Goal: Transaction & Acquisition: Purchase product/service

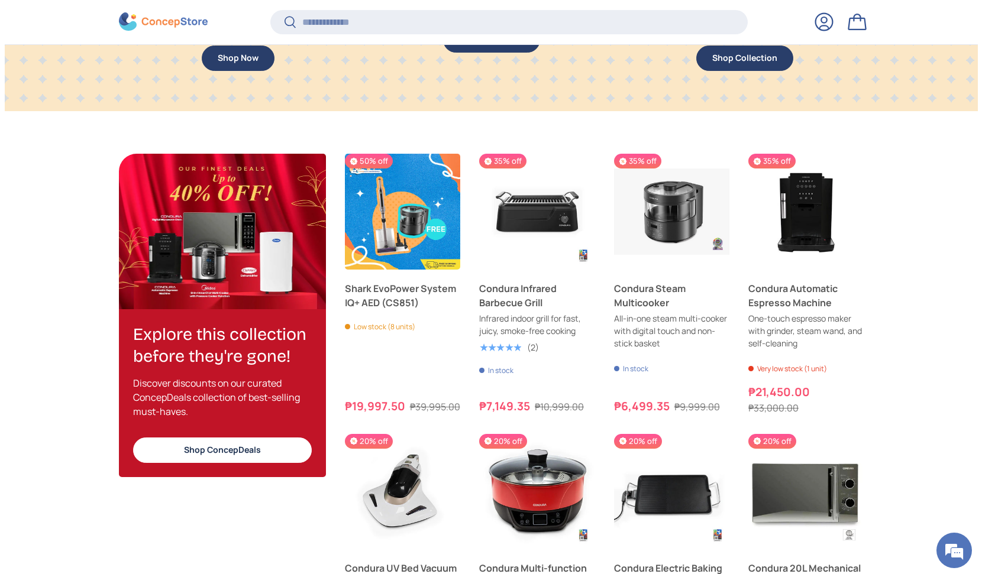
scroll to position [804, 0]
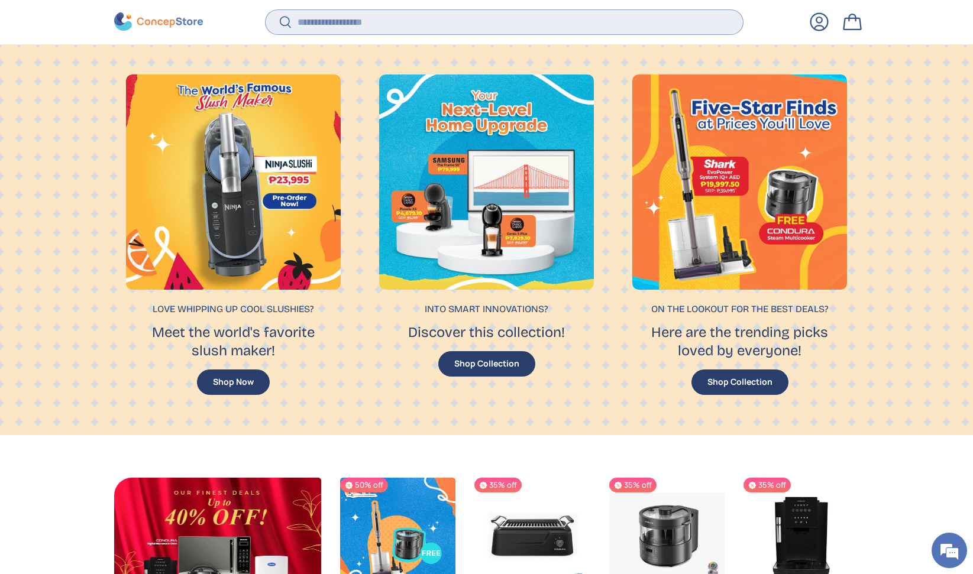
click at [368, 10] on input "Search" at bounding box center [504, 22] width 477 height 24
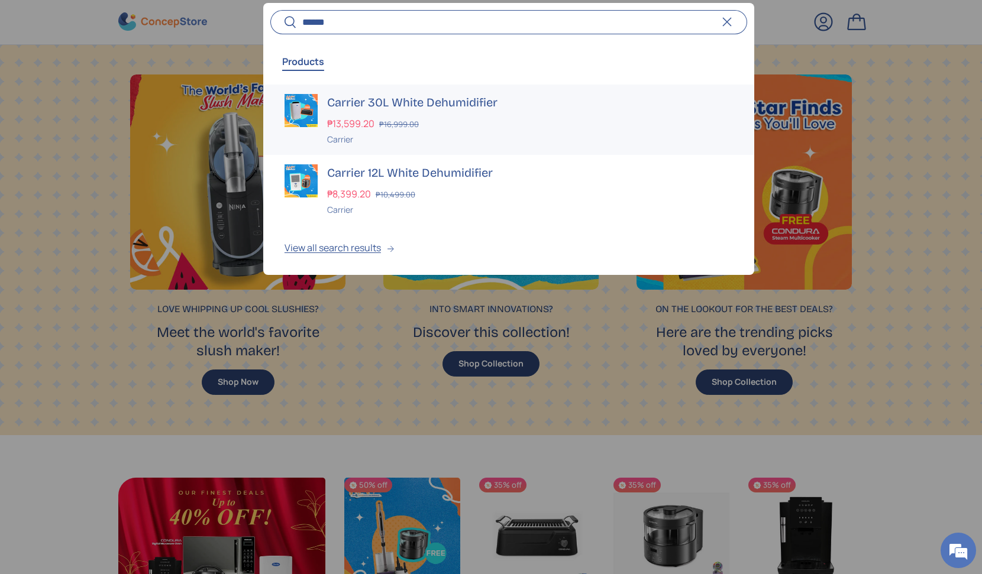
type input "******"
click at [503, 117] on div "₱13,599.20 ₱16,999.00" at bounding box center [530, 124] width 406 height 14
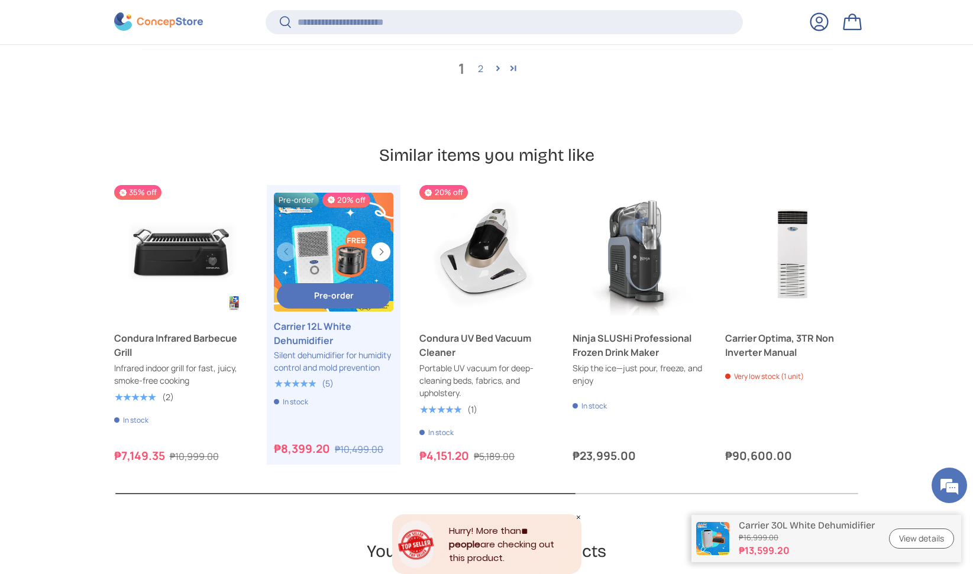
click at [335, 290] on span "Pre-order" at bounding box center [334, 295] width 40 height 11
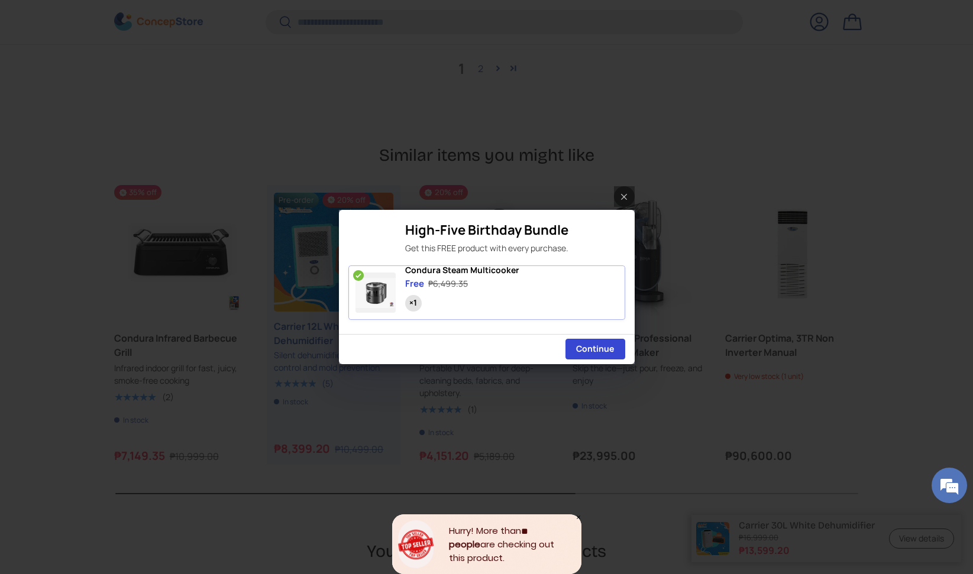
click at [671, 311] on div "High-Five Birthday Bundle Get this FREE product with every purchase. Condura St…" at bounding box center [486, 287] width 973 height 574
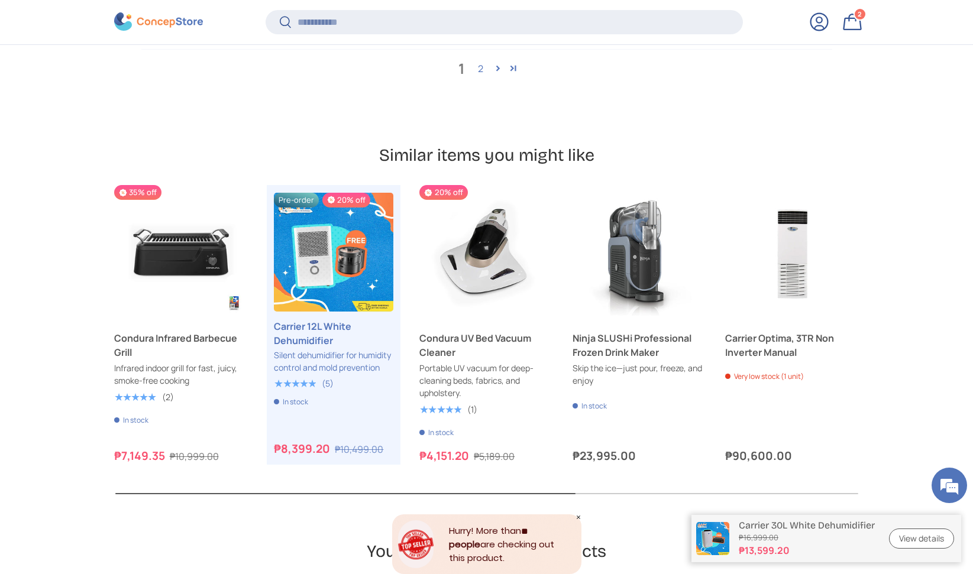
click at [859, 21] on link "Bag 2 2 items" at bounding box center [852, 22] width 26 height 26
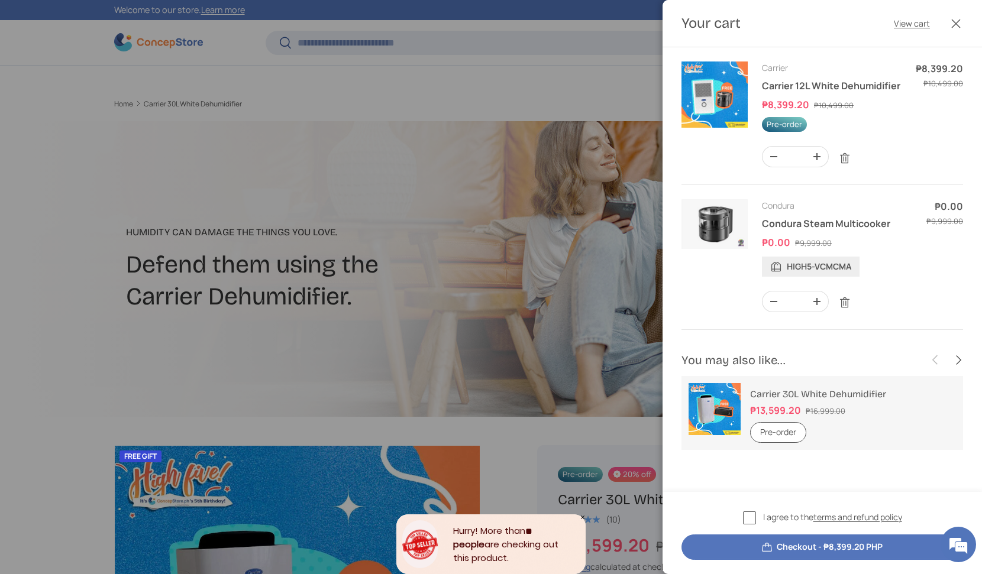
click at [777, 429] on button "Pre-order" at bounding box center [778, 432] width 56 height 21
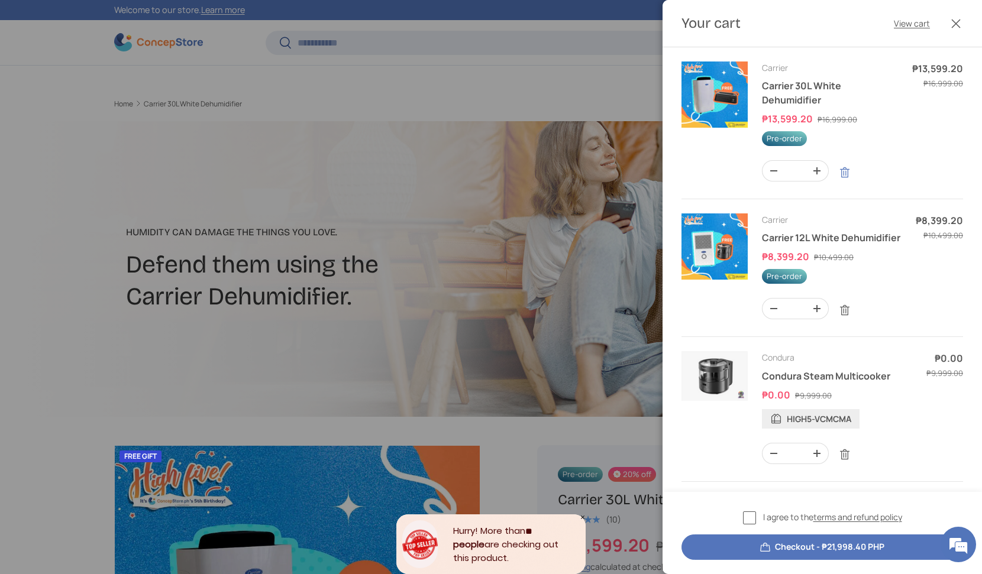
click at [842, 172] on link "Remove" at bounding box center [844, 172] width 22 height 22
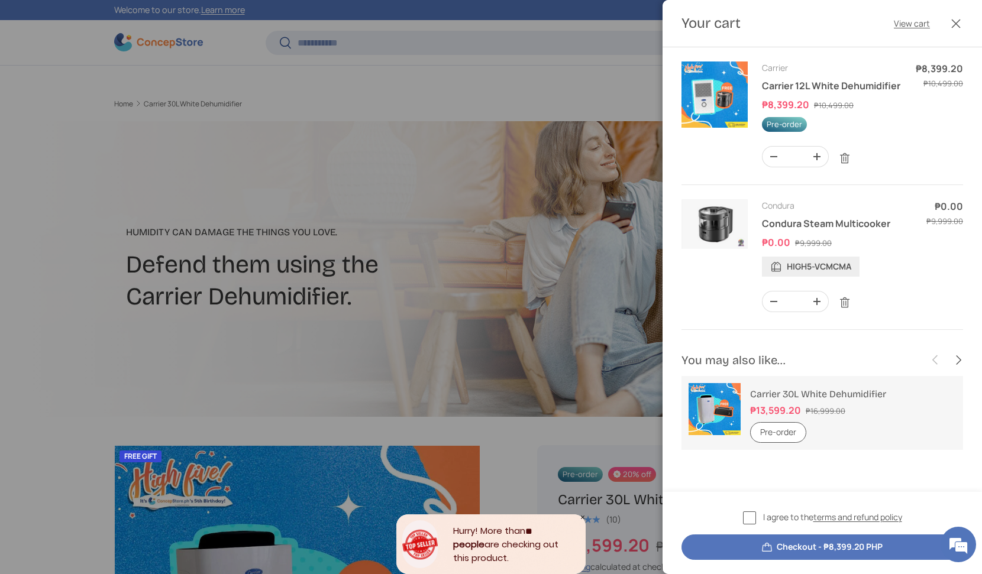
click at [792, 434] on button "Pre-order" at bounding box center [778, 432] width 56 height 21
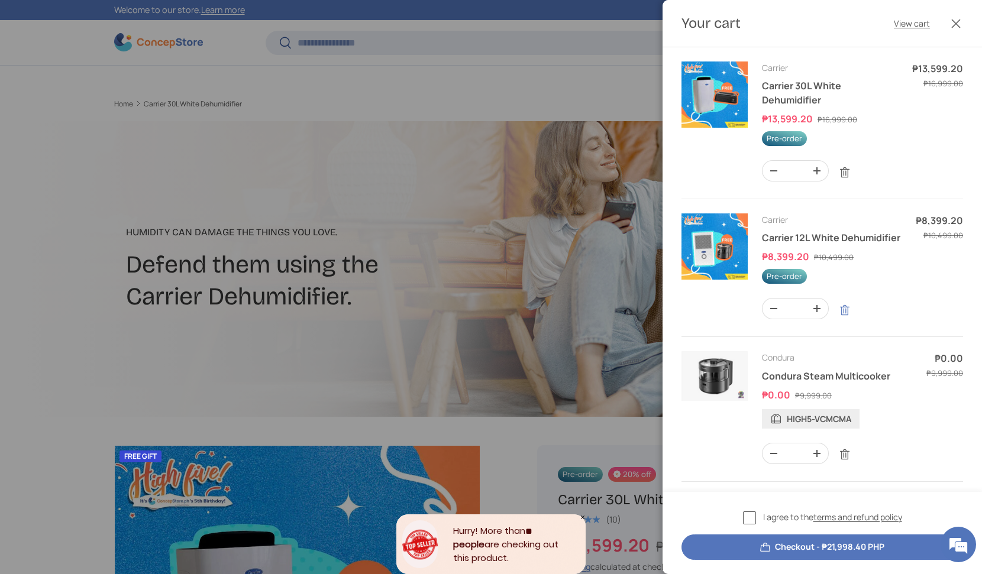
click at [846, 320] on link "Remove" at bounding box center [844, 310] width 22 height 22
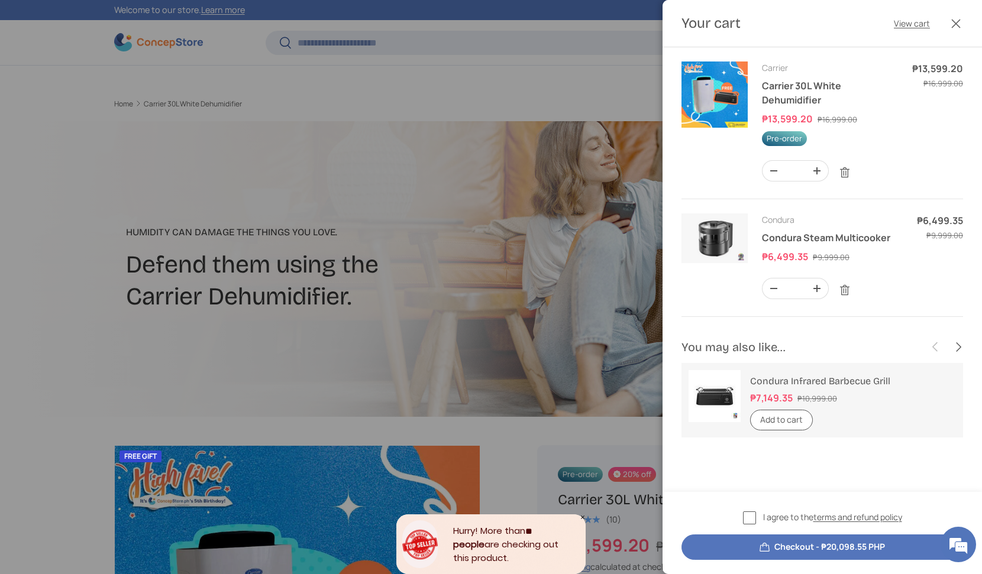
drag, startPoint x: 843, startPoint y: 284, endPoint x: 846, endPoint y: 290, distance: 6.4
click at [843, 284] on link "Remove" at bounding box center [844, 290] width 22 height 22
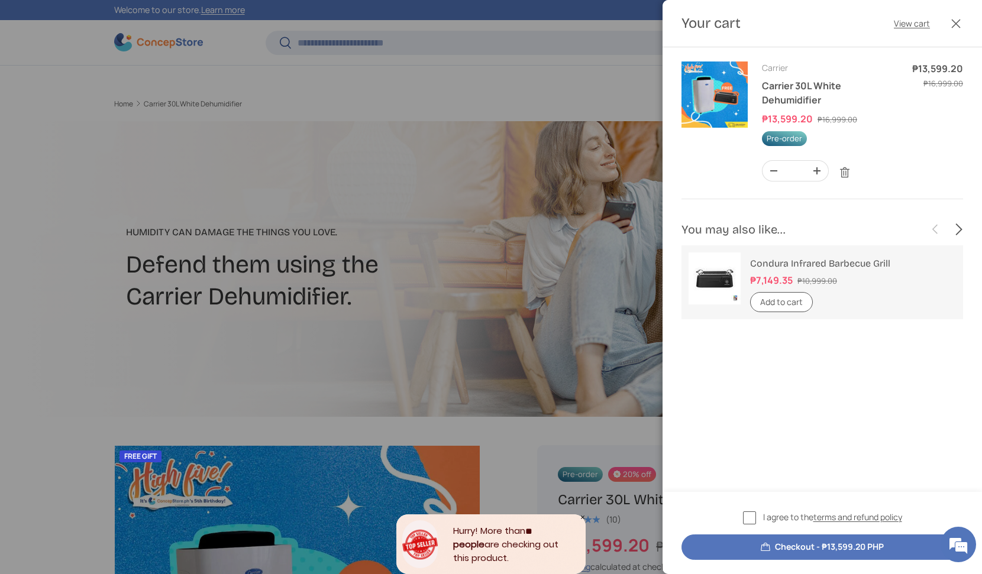
click at [961, 220] on button "Next" at bounding box center [957, 229] width 22 height 22
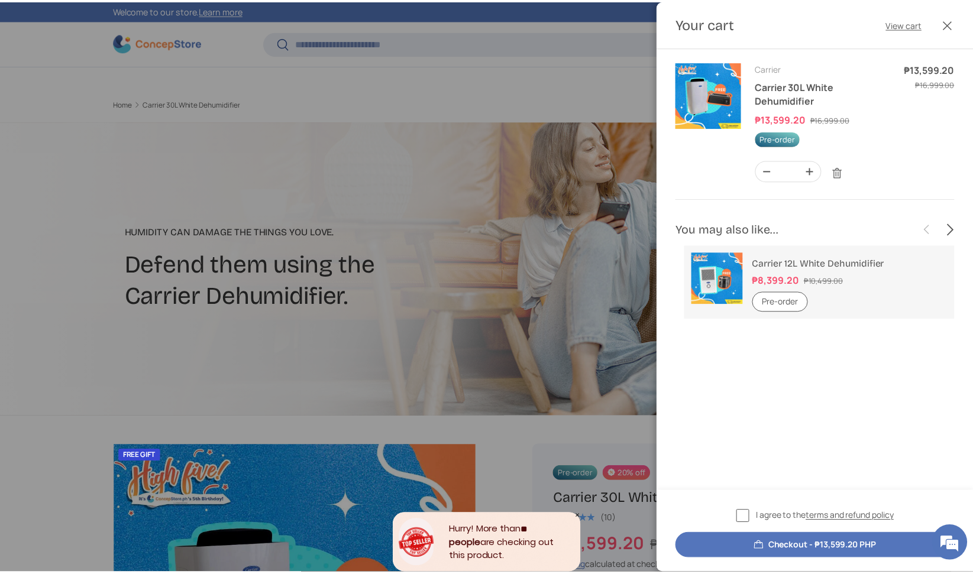
scroll to position [0, 300]
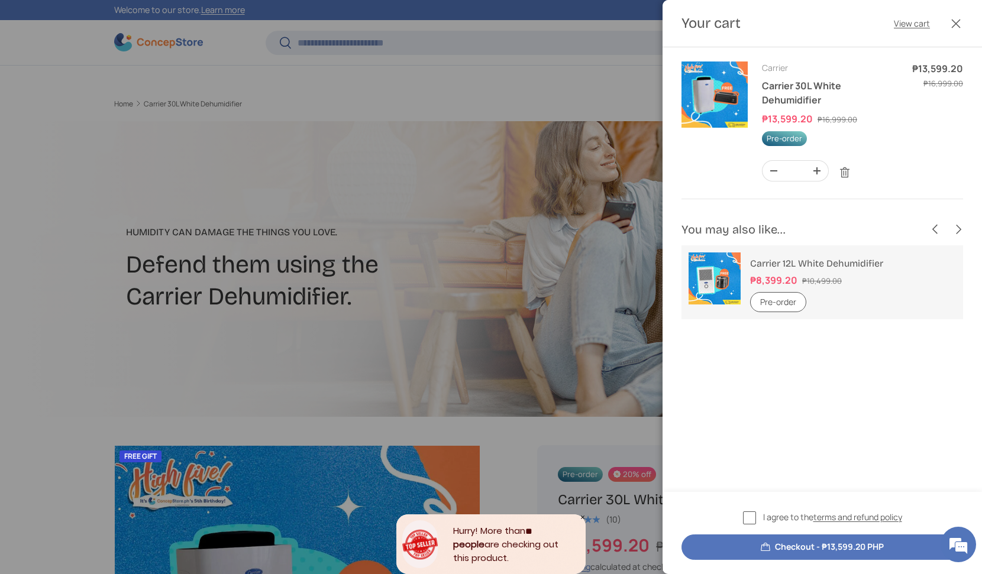
click at [783, 300] on button "Pre-order" at bounding box center [778, 302] width 56 height 21
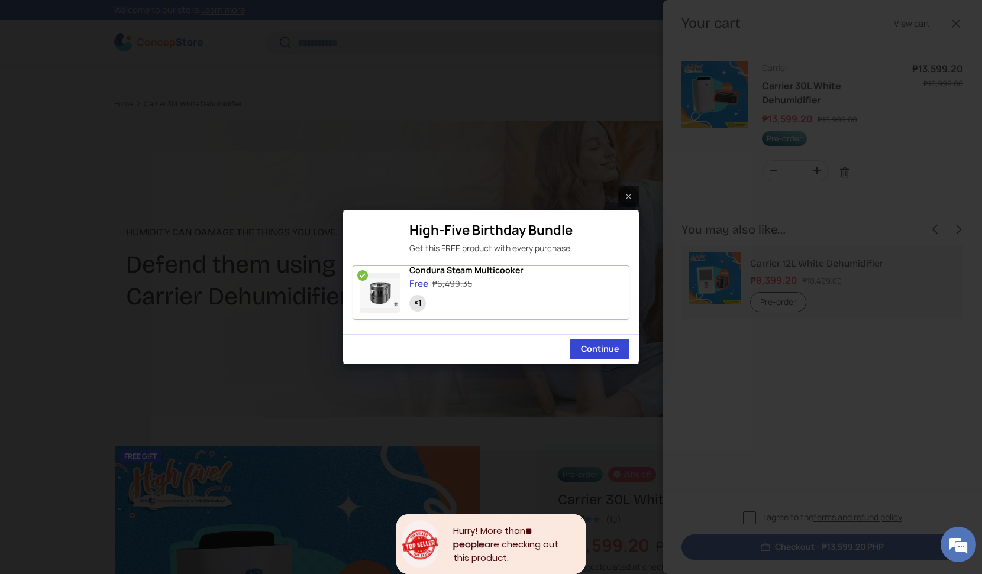
click at [606, 350] on span "Continue" at bounding box center [600, 349] width 38 height 11
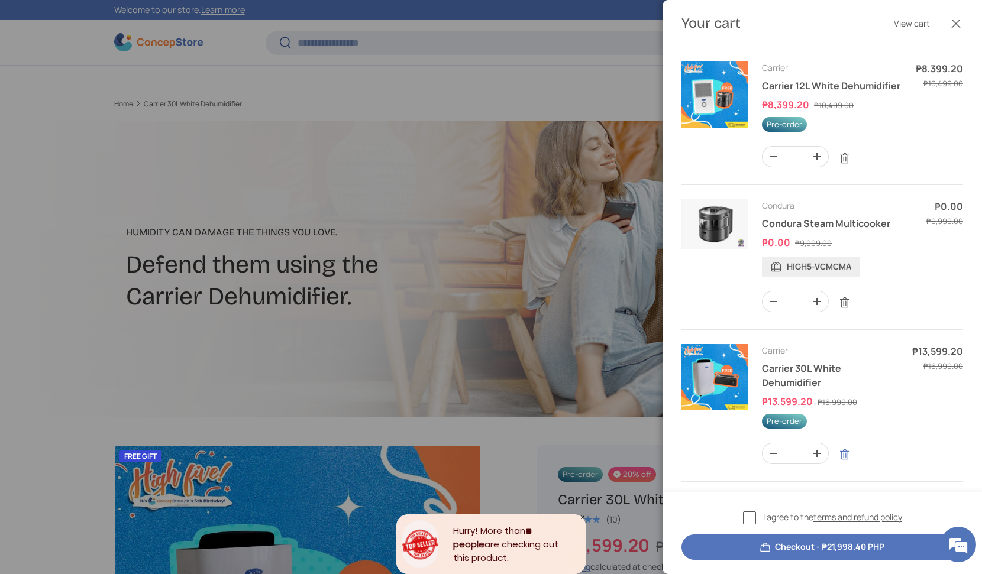
click at [843, 466] on link "Remove" at bounding box center [844, 455] width 22 height 22
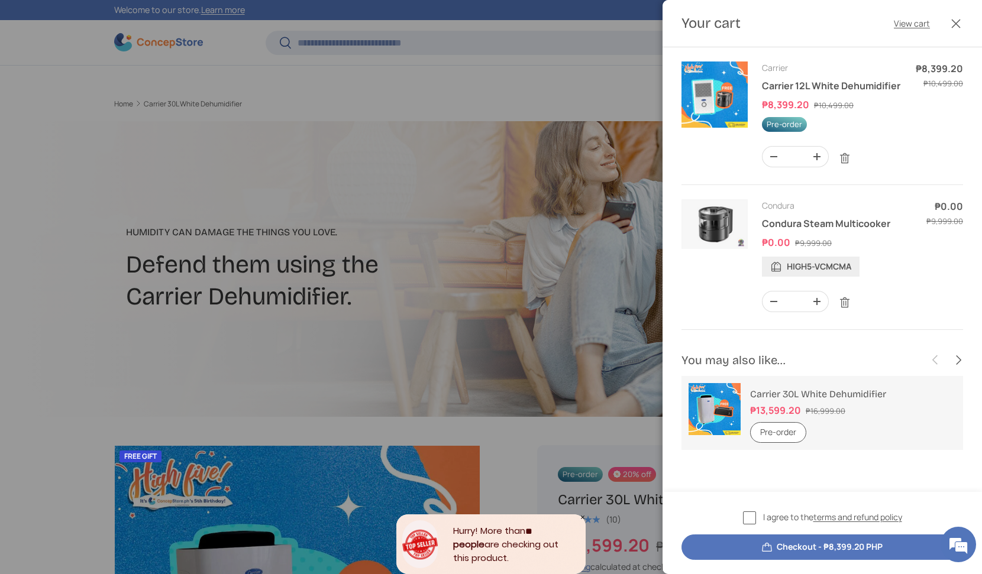
click at [555, 315] on div at bounding box center [491, 287] width 982 height 574
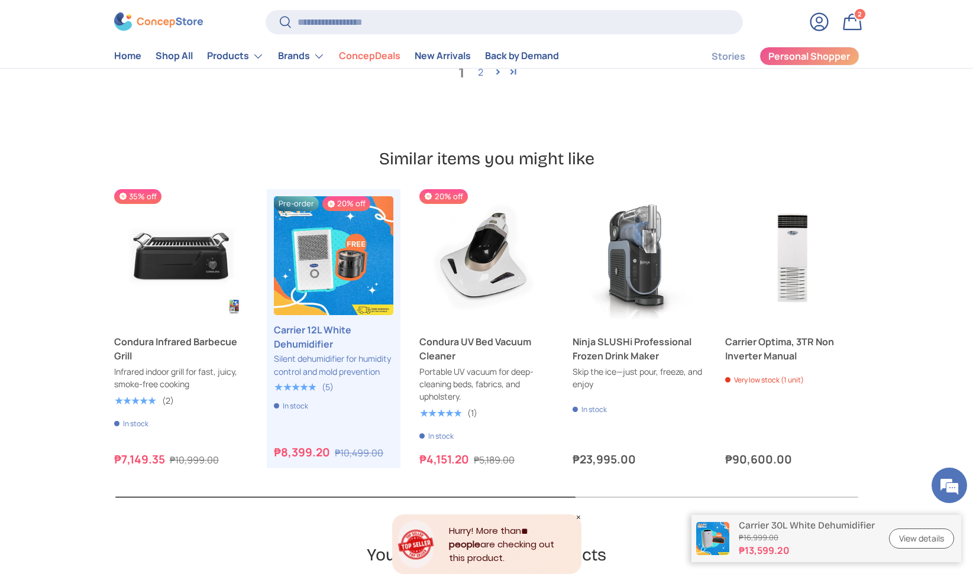
scroll to position [3908, 0]
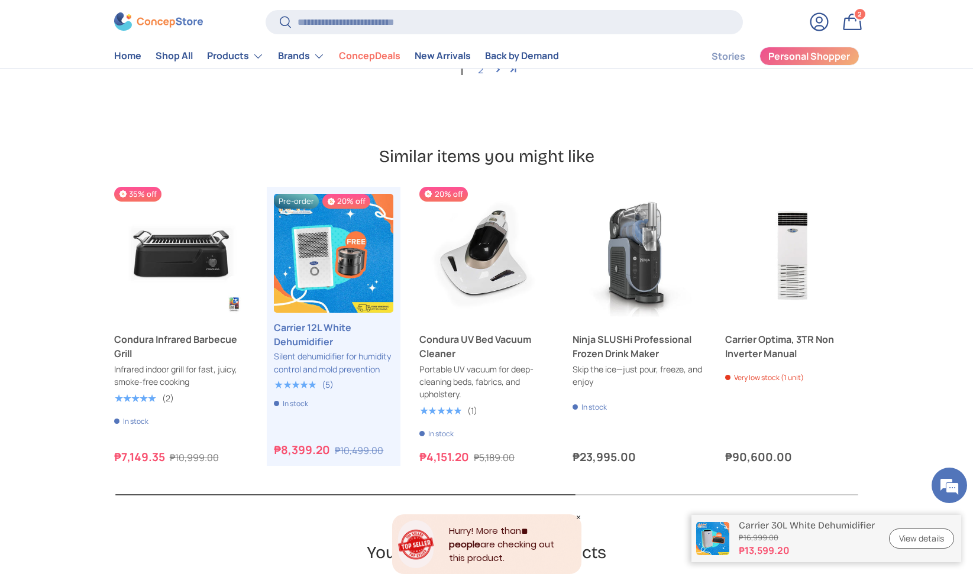
click at [861, 11] on span "2" at bounding box center [860, 13] width 4 height 9
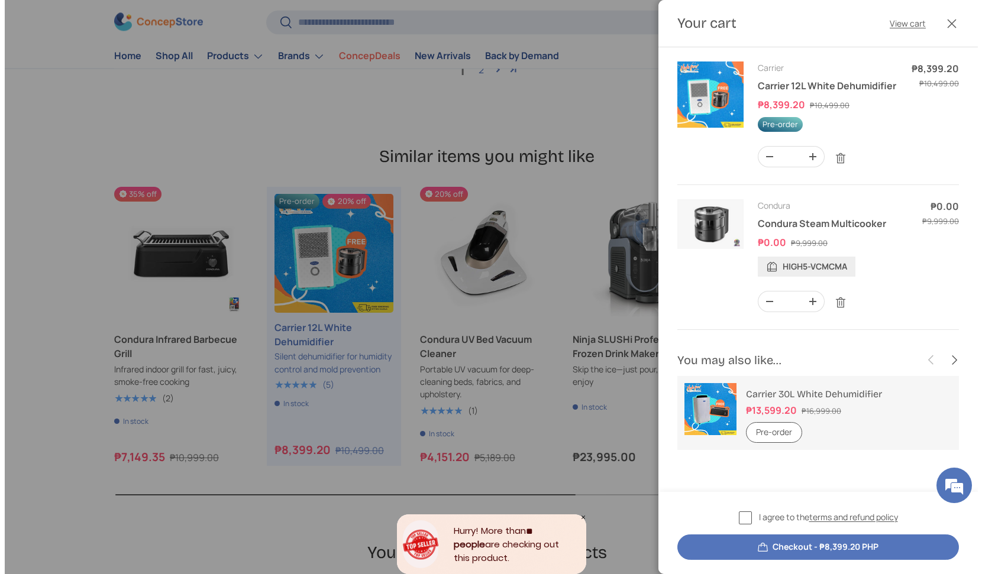
scroll to position [0, 0]
